Goal: Find specific page/section: Find specific page/section

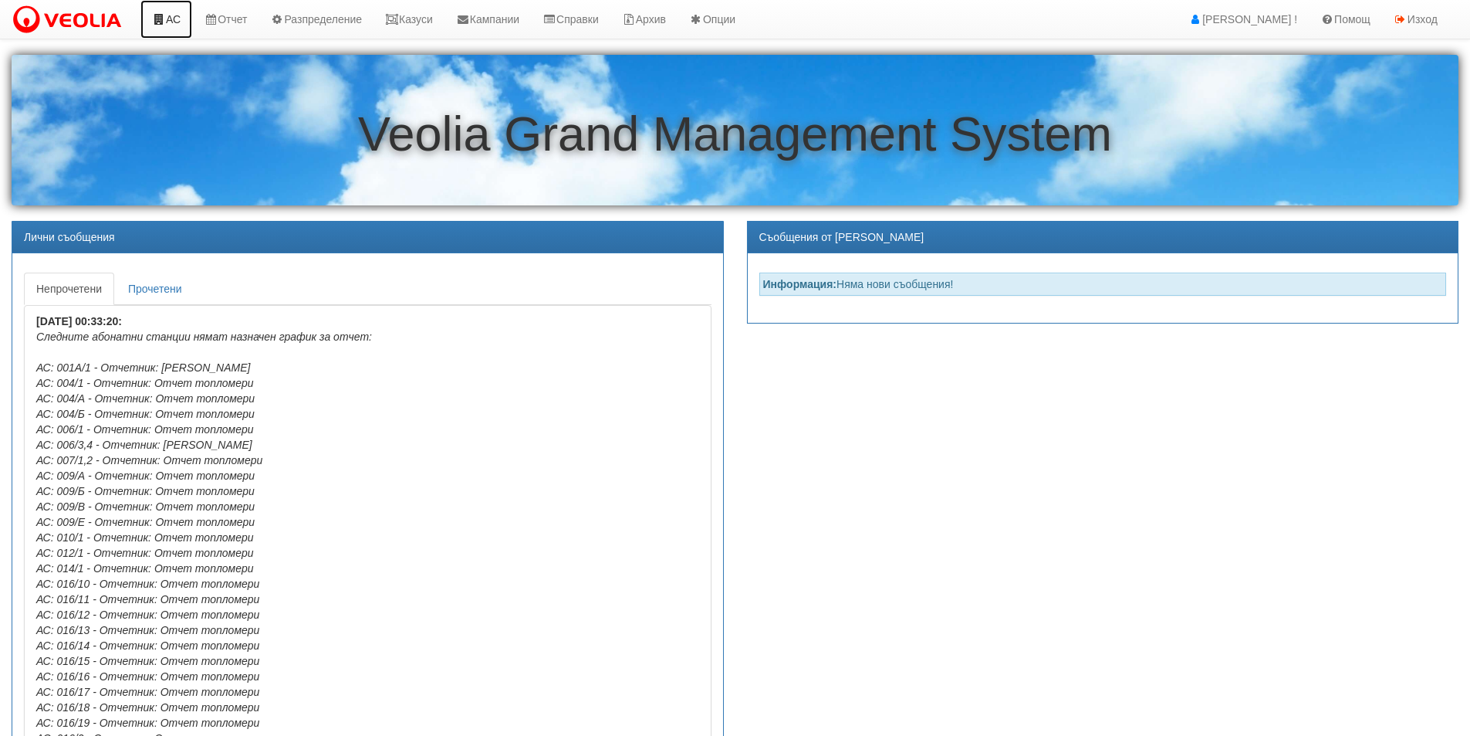
click at [181, 29] on link "АС" at bounding box center [166, 19] width 52 height 39
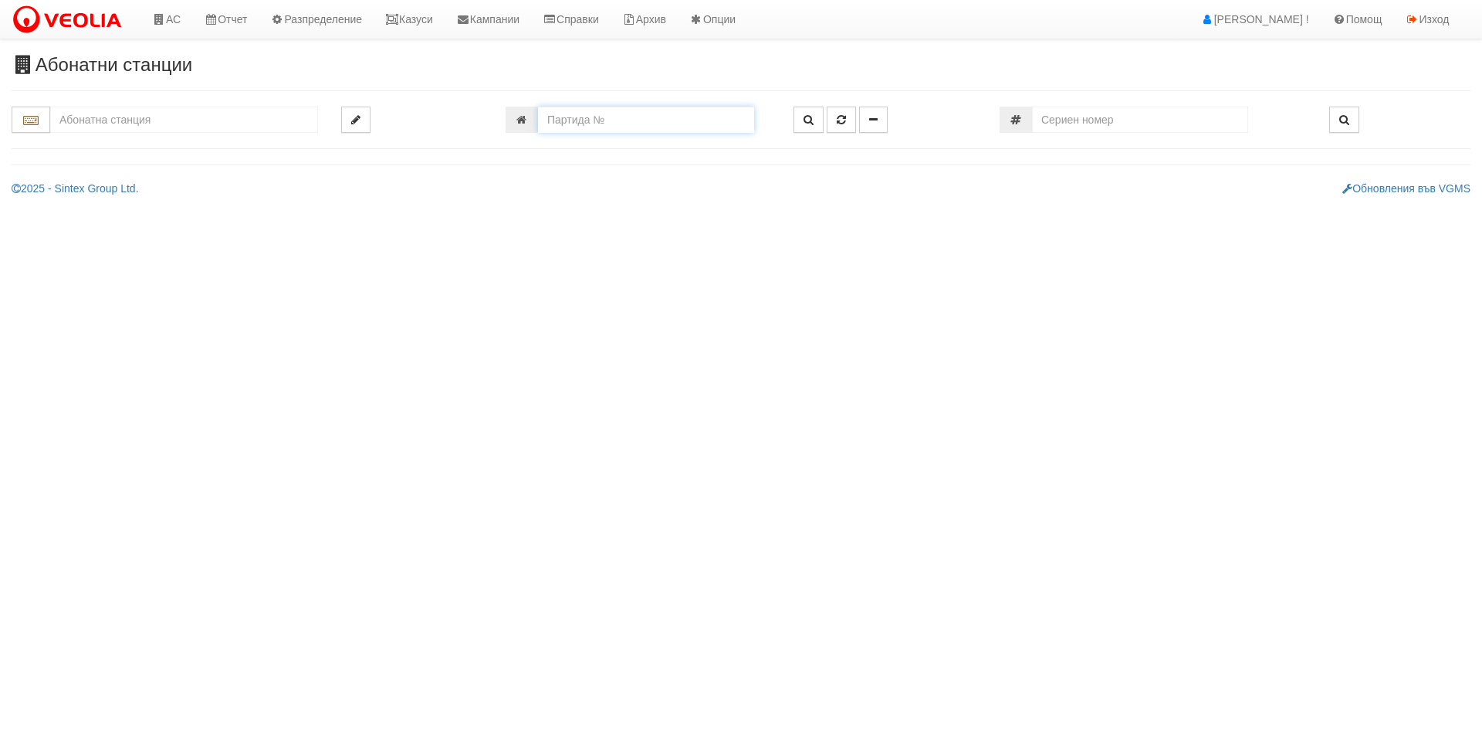
click at [647, 123] on input "number" at bounding box center [646, 120] width 216 height 26
type input "21633"
type input "226/3 - "[PERSON_NAME] [GEOGRAPHIC_DATA] " ЕАД"
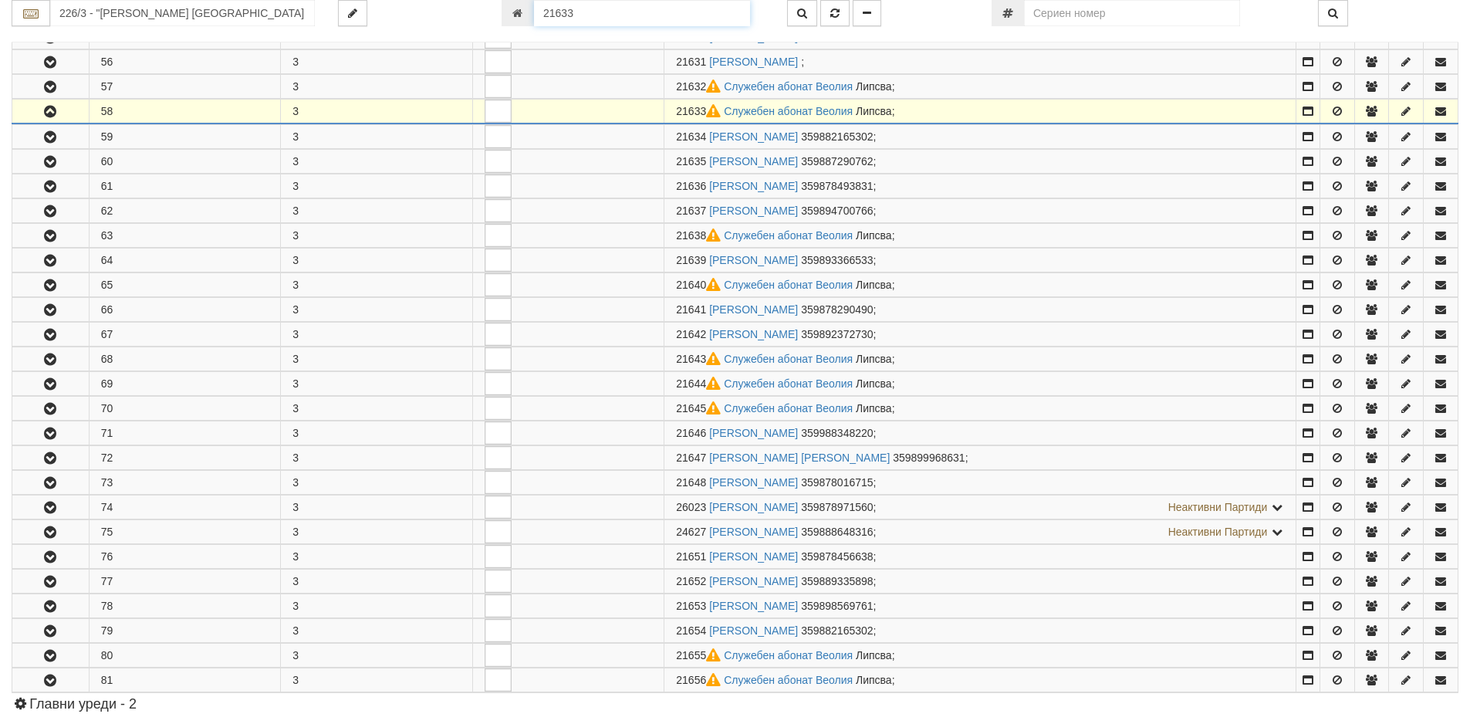
scroll to position [379, 0]
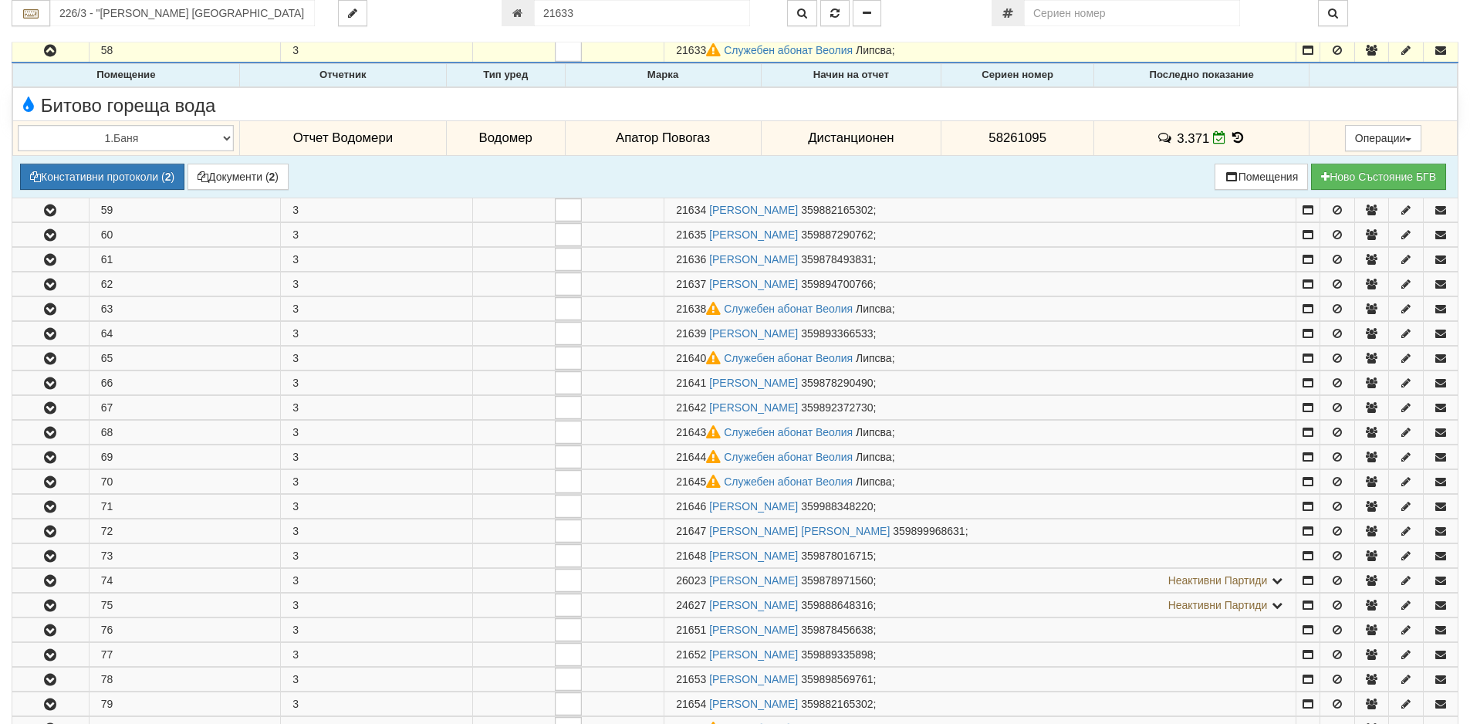
click at [1236, 137] on icon at bounding box center [1238, 137] width 17 height 13
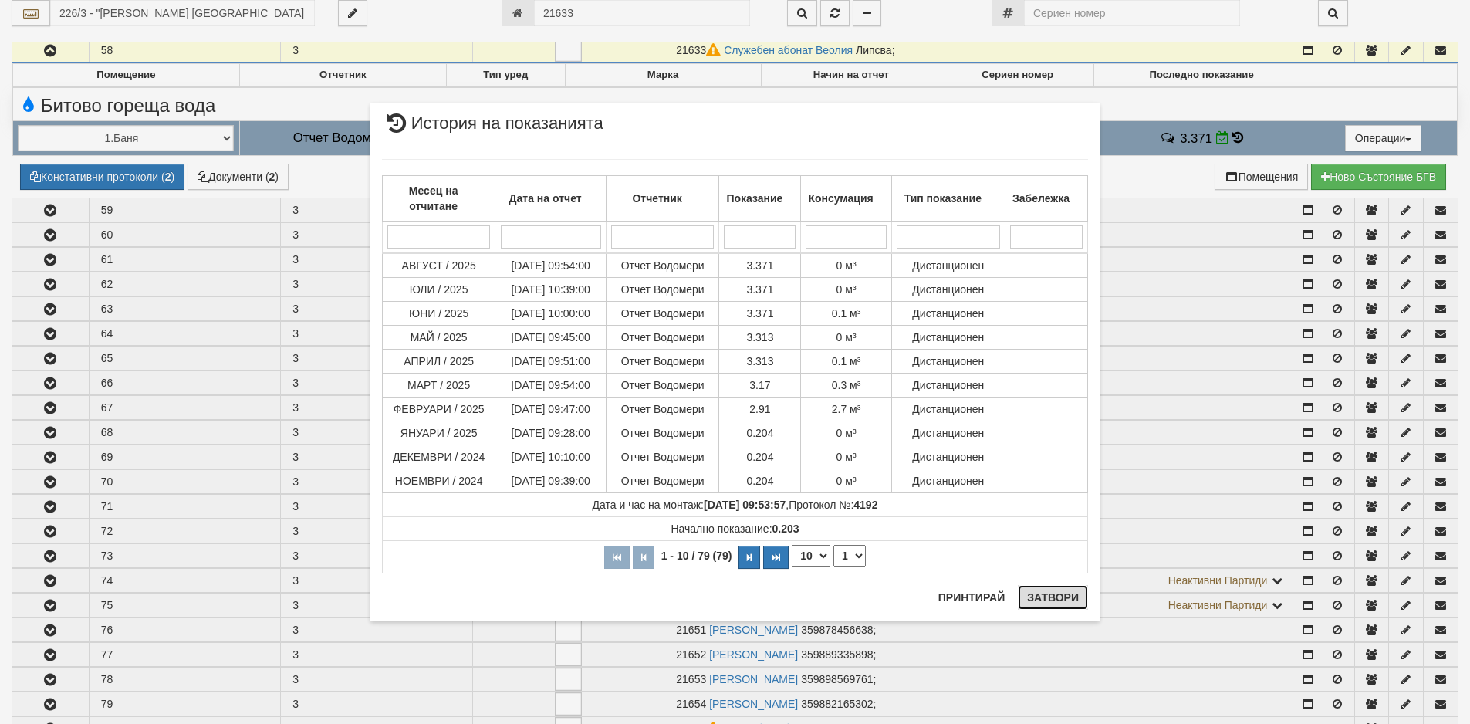
click at [1035, 607] on button "Затвори" at bounding box center [1053, 597] width 70 height 25
